Goal: Contribute content: Add original content to the website for others to see

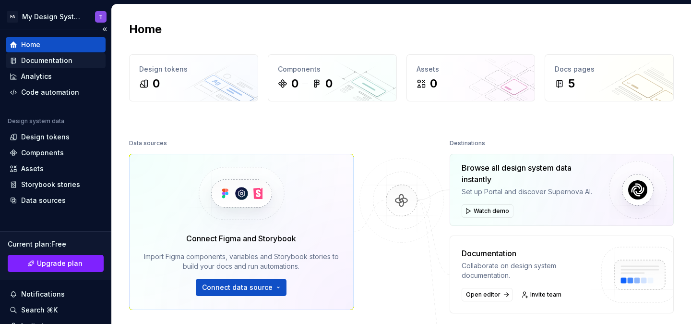
click at [43, 64] on div "Documentation" at bounding box center [46, 61] width 51 height 10
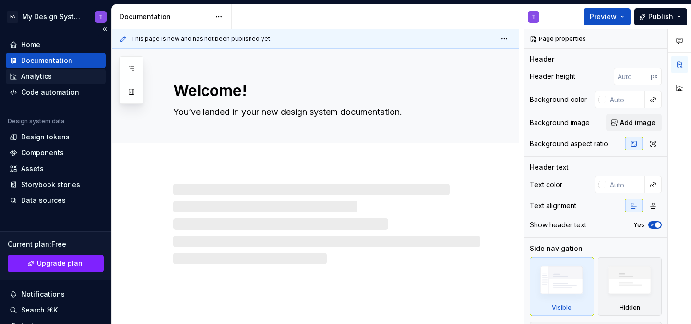
click at [47, 79] on div "Analytics" at bounding box center [36, 77] width 31 height 10
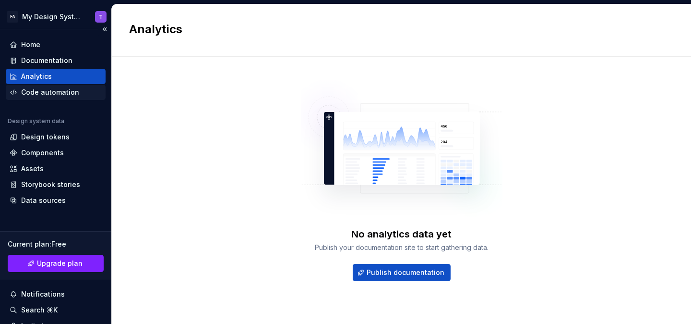
click at [58, 91] on div "Code automation" at bounding box center [50, 92] width 58 height 10
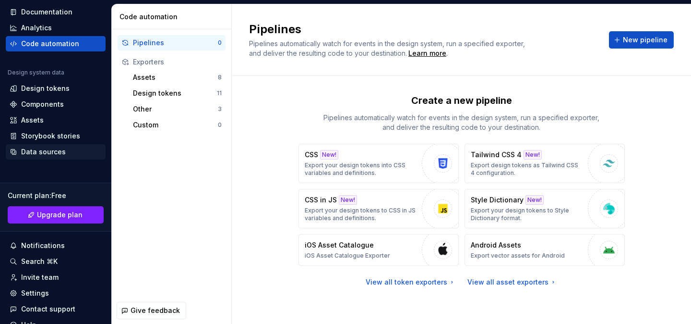
scroll to position [90, 0]
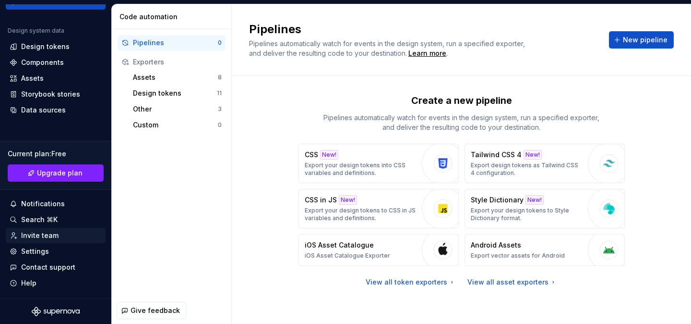
click at [46, 237] on div "Invite team" at bounding box center [39, 235] width 37 height 10
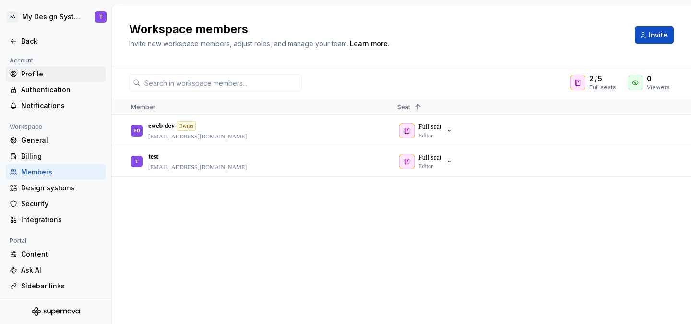
click at [34, 73] on div "Profile" at bounding box center [61, 74] width 81 height 10
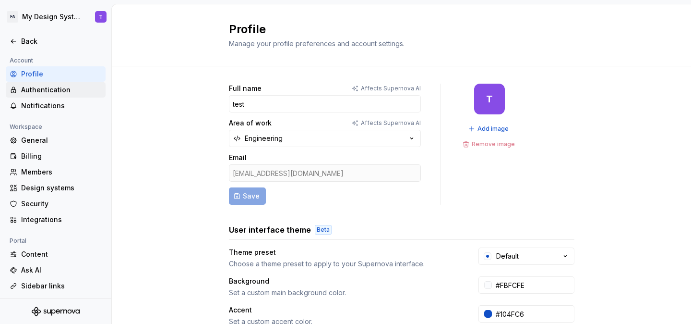
click at [48, 91] on div "Authentication" at bounding box center [61, 90] width 81 height 10
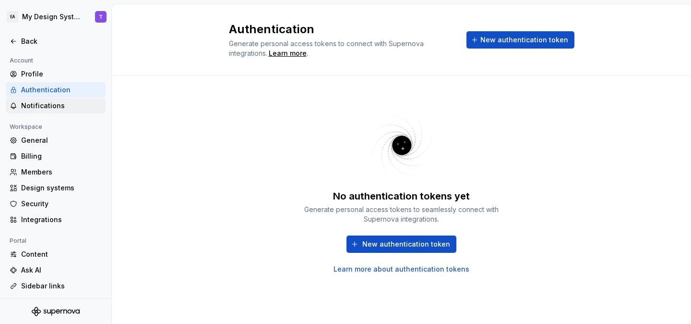
click at [46, 102] on div "Notifications" at bounding box center [61, 106] width 81 height 10
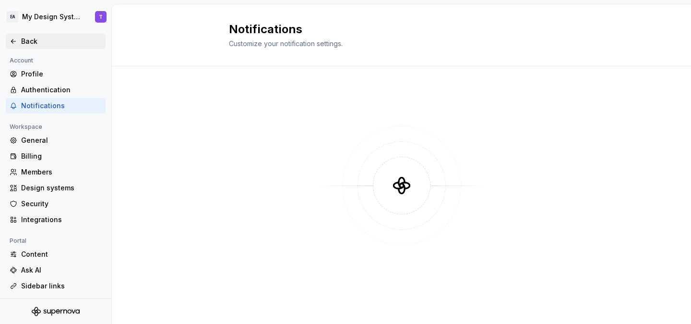
click at [17, 46] on div "Back" at bounding box center [56, 41] width 100 height 15
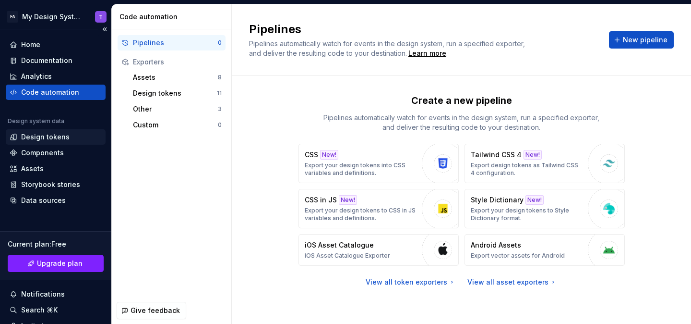
click at [57, 137] on div "Design tokens" at bounding box center [45, 137] width 48 height 10
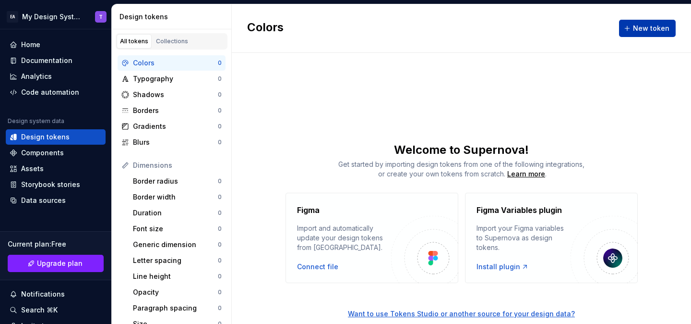
click at [648, 35] on button "New token" at bounding box center [647, 28] width 57 height 17
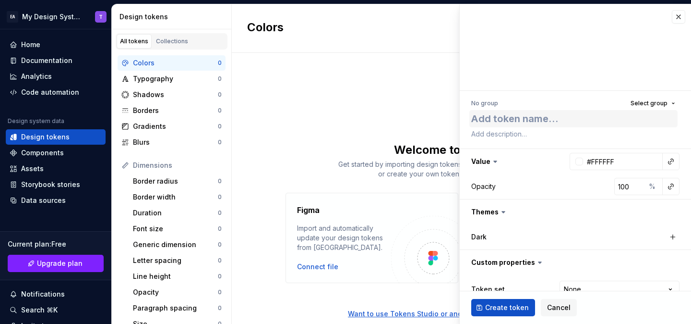
type textarea "*"
type textarea "ya"
type textarea "*"
type textarea "yas"
type textarea "*"
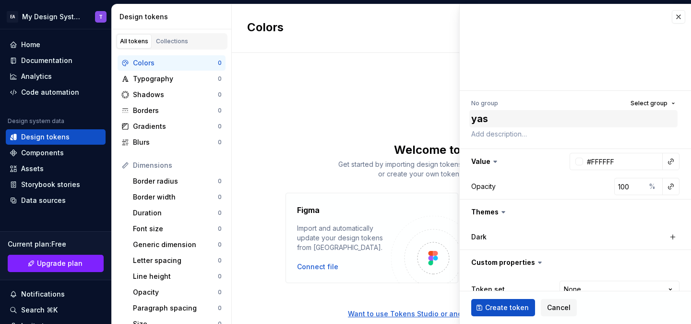
type textarea "yass"
type textarea "*"
type textarea "yassi"
type textarea "*"
type textarea "yassin"
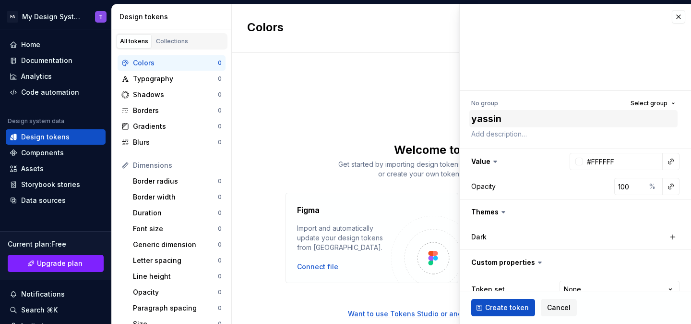
type textarea "*"
type textarea "yassine"
type textarea "*"
type textarea "yassine"
type textarea "*"
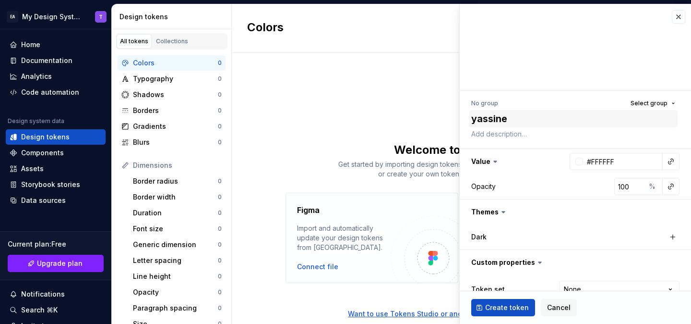
type textarea "yassine t"
type textarea "*"
type textarea "yassine te"
type textarea "*"
type textarea "yassine tes"
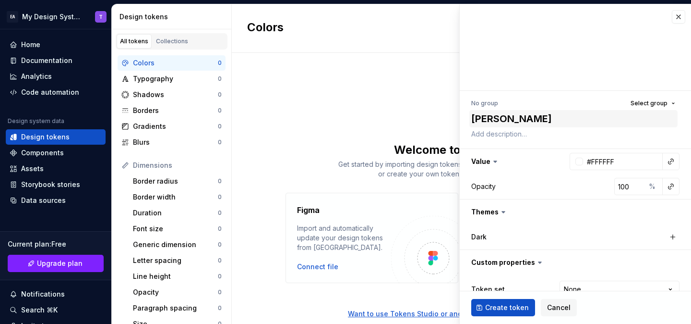
type textarea "*"
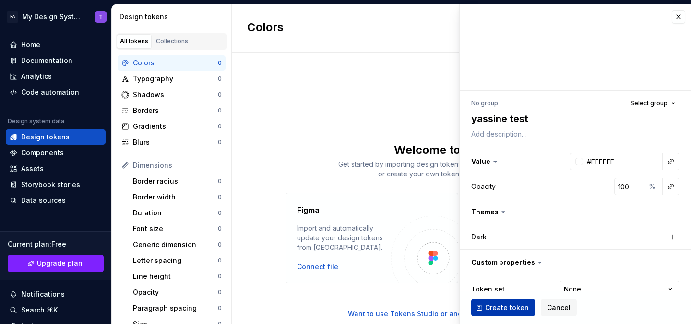
type textarea "yassine test"
click at [509, 307] on span "Create token" at bounding box center [507, 307] width 44 height 10
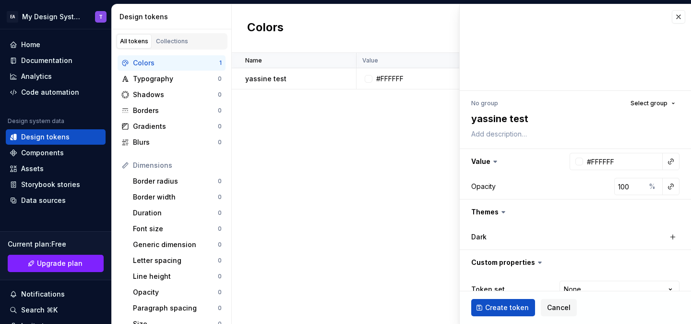
type textarea "*"
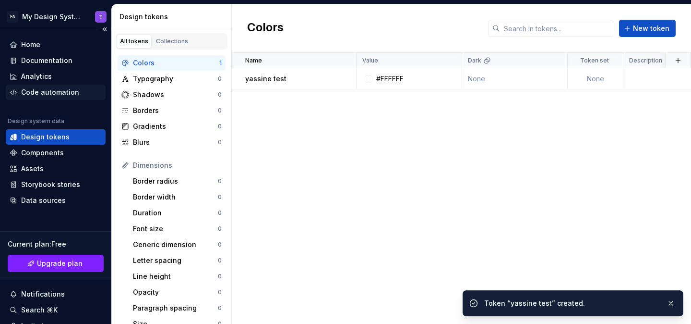
click at [43, 88] on div "Code automation" at bounding box center [50, 92] width 58 height 10
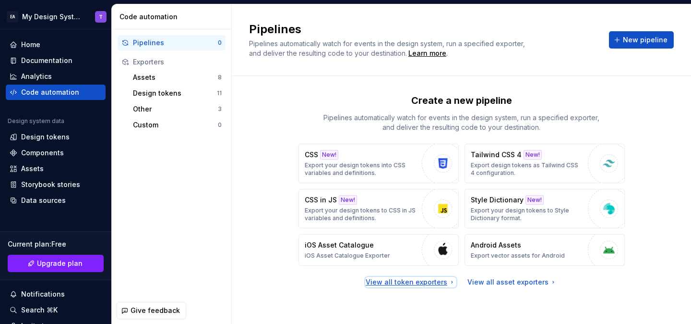
click at [421, 282] on div "View all token exporters" at bounding box center [411, 282] width 90 height 10
